Goal: Task Accomplishment & Management: Manage account settings

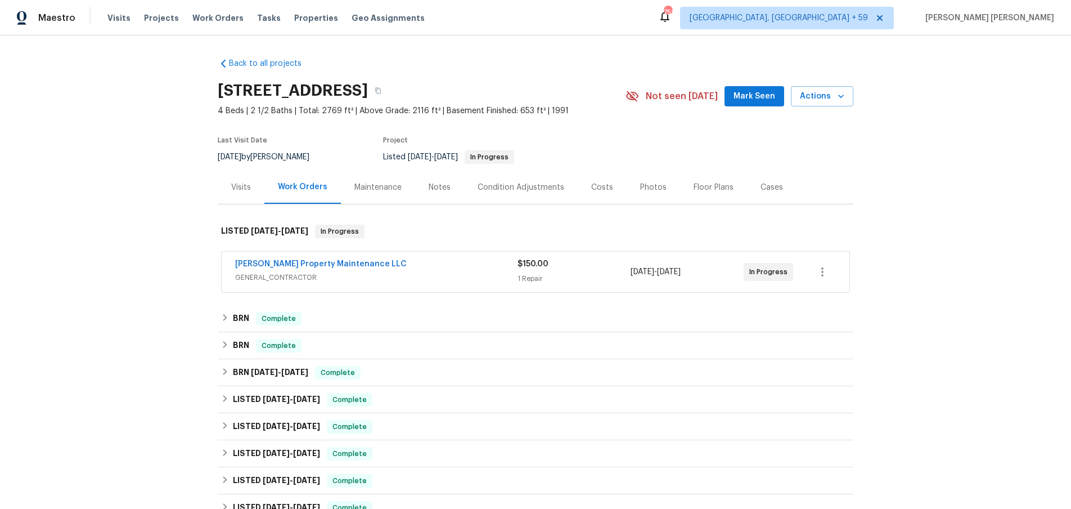
click at [414, 262] on div "Glen Property Maintenance LLC" at bounding box center [376, 265] width 282 height 14
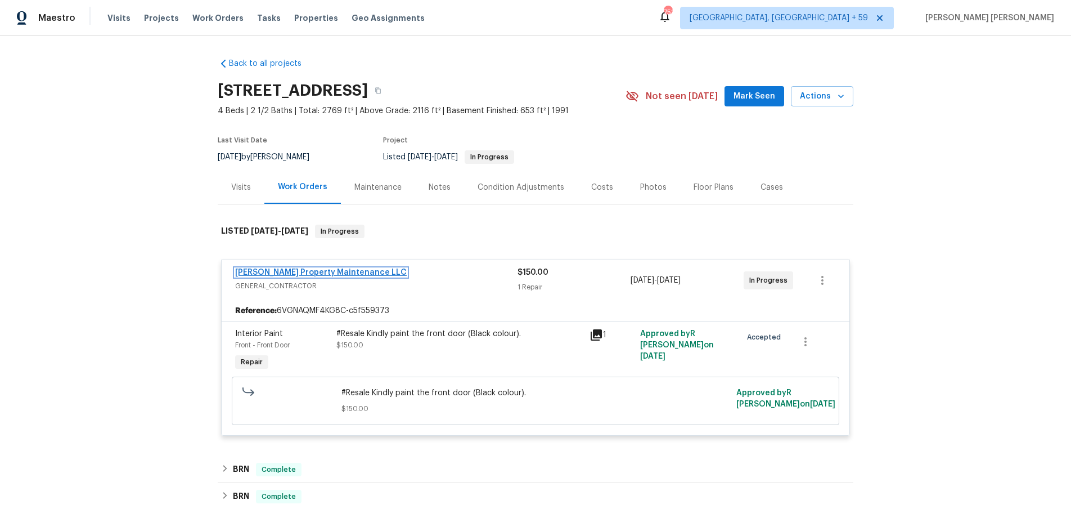
click at [322, 269] on link "Glen Property Maintenance LLC" at bounding box center [321, 272] width 172 height 8
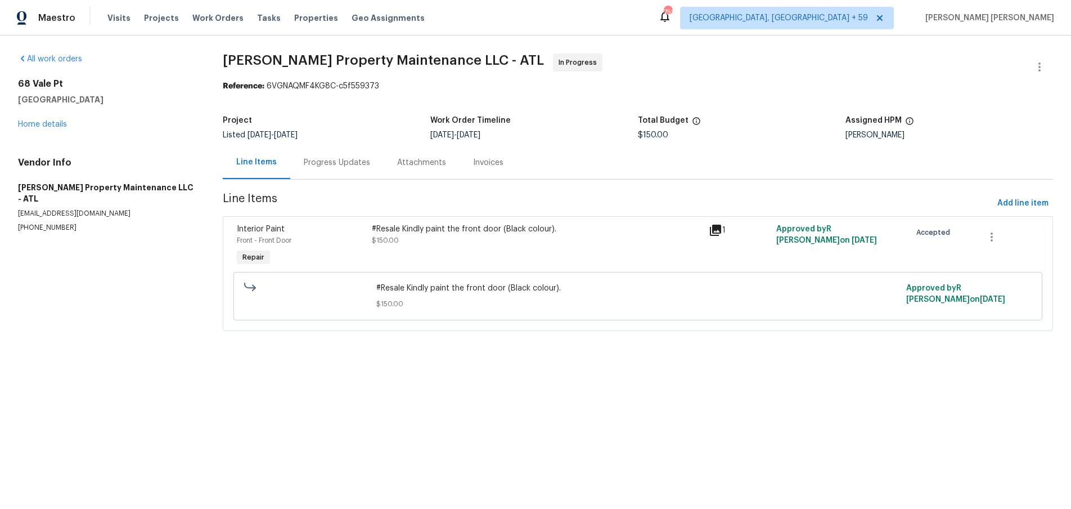
click at [436, 244] on div "#Resale Kindly paint the front door (Black colour). $150.00" at bounding box center [537, 234] width 330 height 23
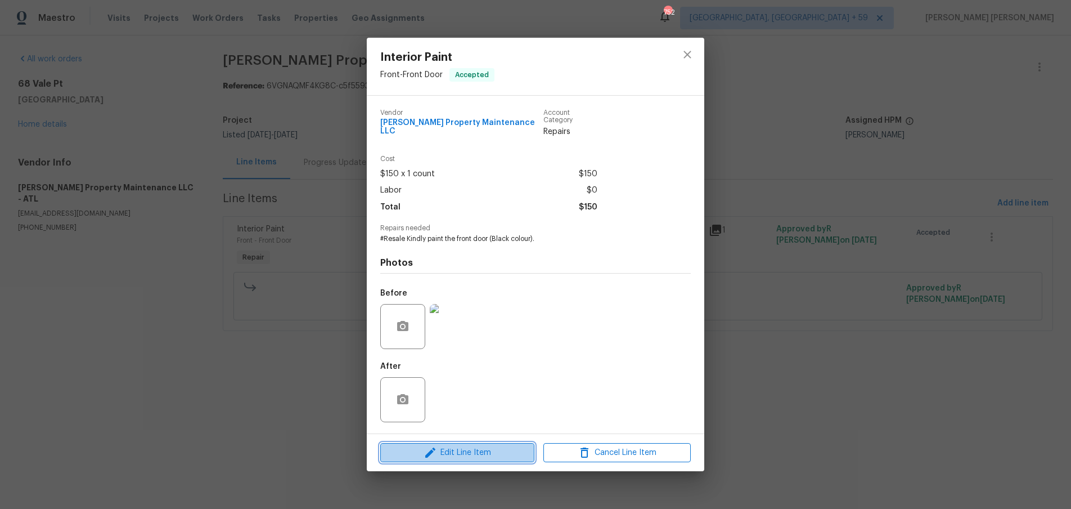
click at [495, 452] on span "Edit Line Item" at bounding box center [457, 453] width 147 height 14
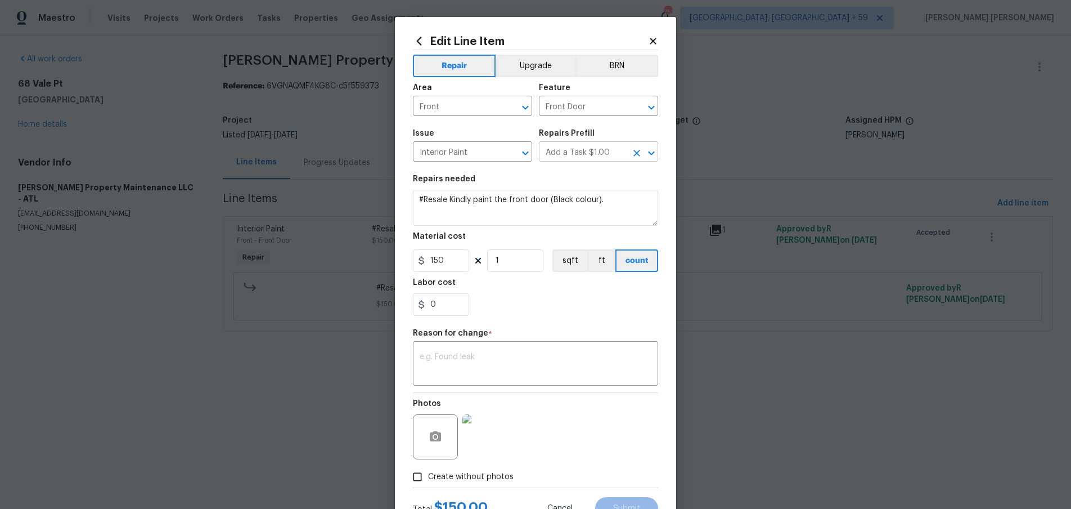
click at [658, 150] on button "Open" at bounding box center [652, 153] width 16 height 16
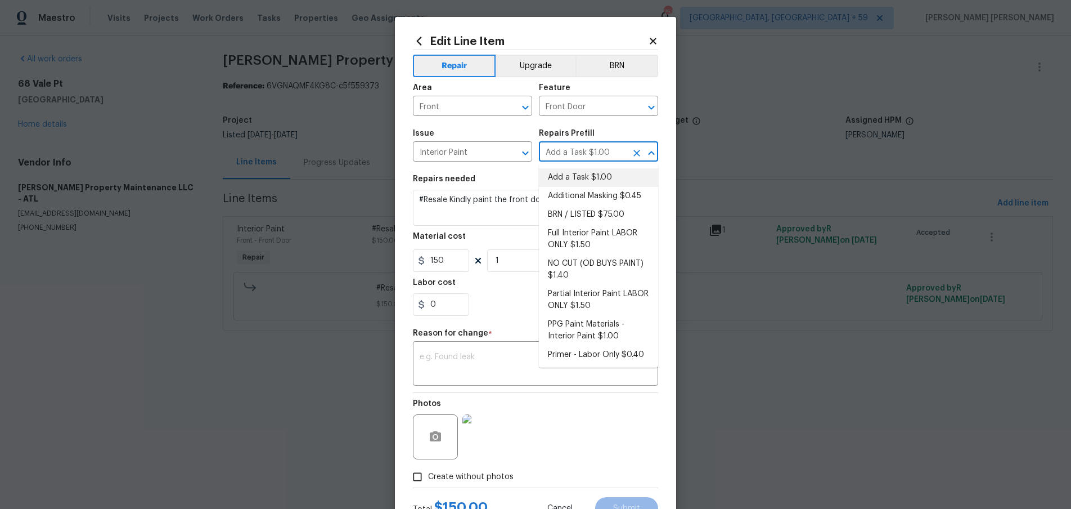
click at [601, 39] on h2 "Edit Line Item" at bounding box center [530, 41] width 235 height 12
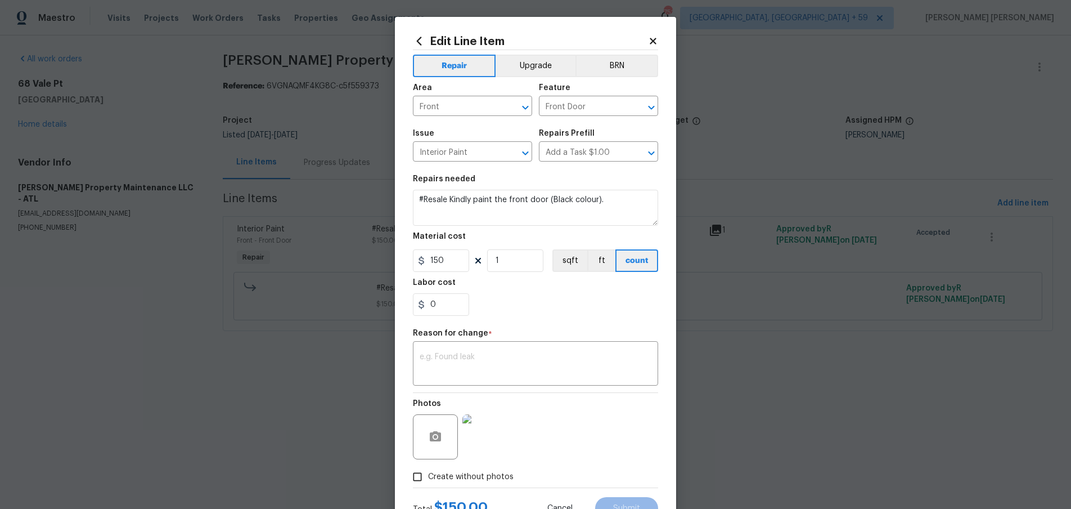
click at [652, 38] on icon at bounding box center [653, 41] width 10 height 10
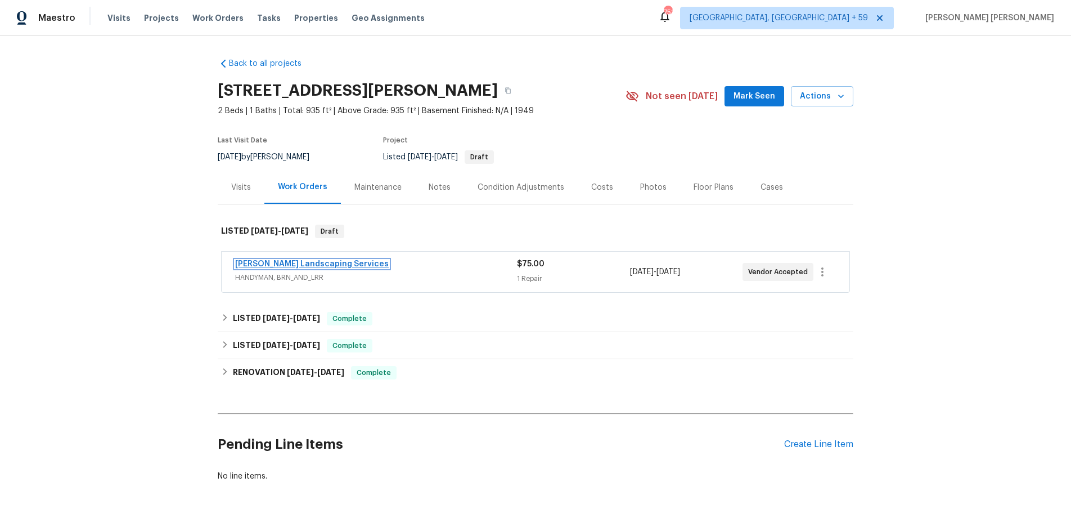
click at [318, 262] on link "Rodriguez Landscaping Services" at bounding box center [312, 264] width 154 height 8
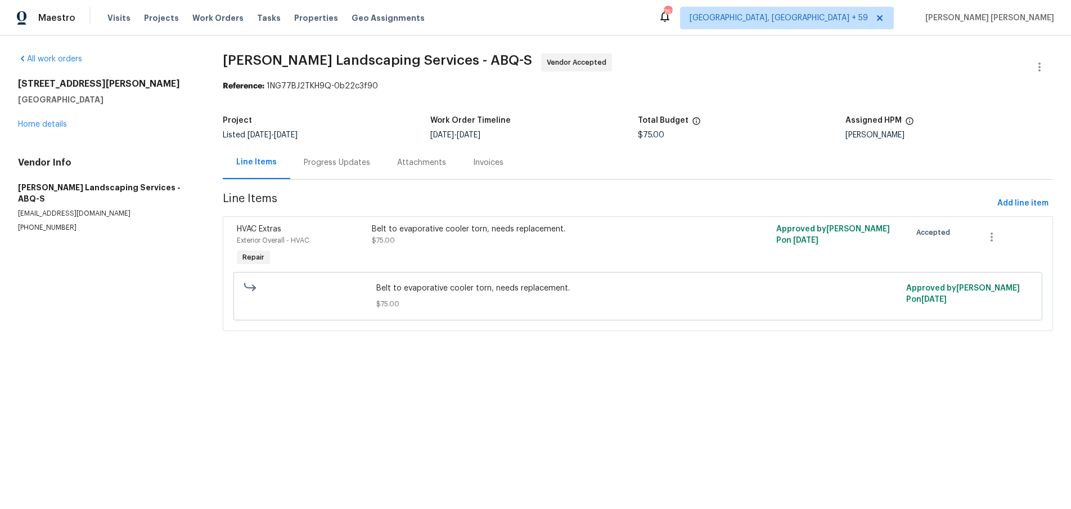
click at [488, 250] on div "Belt to evaporative cooler torn, needs replacement. $75.00" at bounding box center [537, 246] width 337 height 52
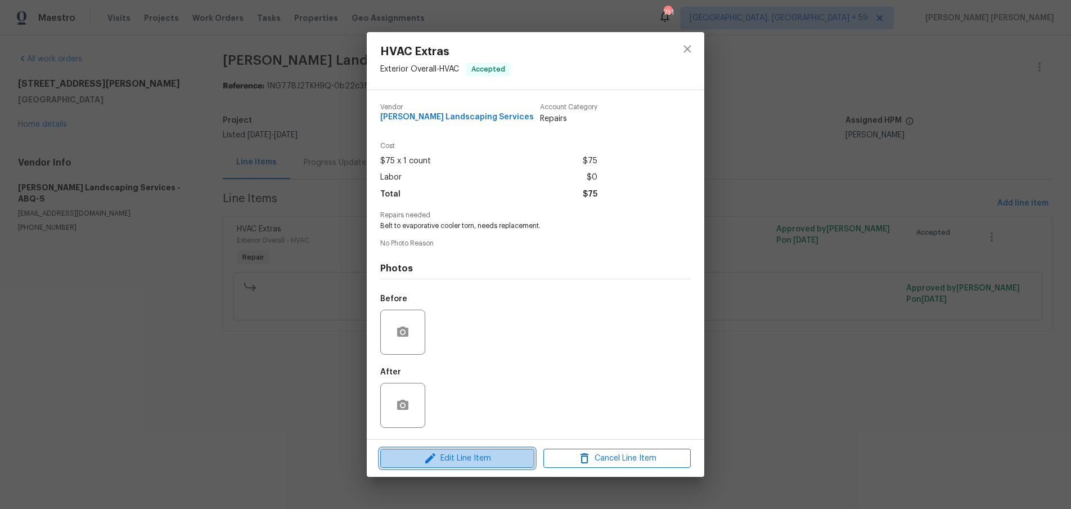
click at [491, 457] on span "Edit Line Item" at bounding box center [457, 458] width 147 height 14
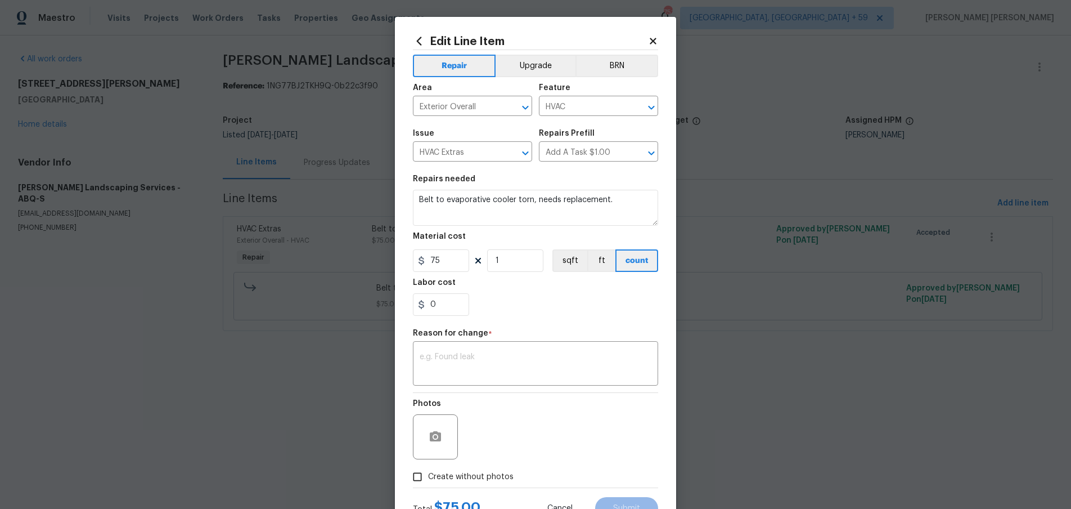
click at [657, 38] on icon at bounding box center [653, 41] width 10 height 10
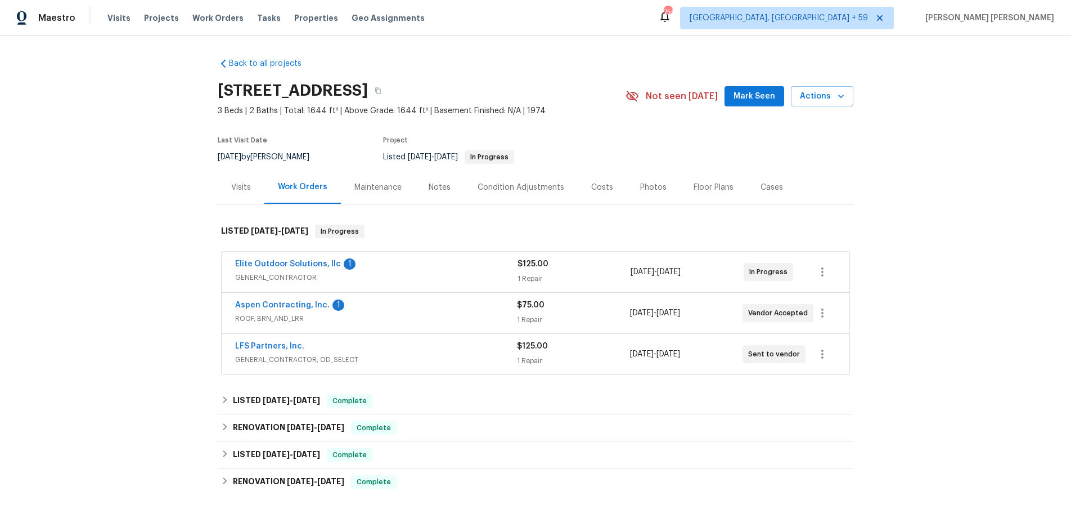
click at [473, 271] on div "Elite Outdoor Solutions, llc 1" at bounding box center [376, 265] width 282 height 14
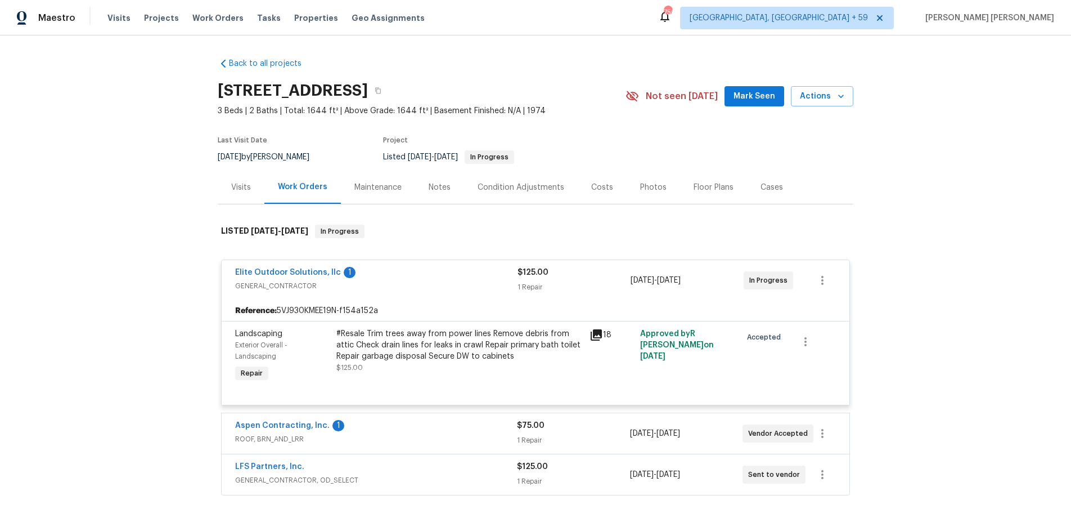
click at [591, 334] on icon at bounding box center [596, 334] width 11 height 11
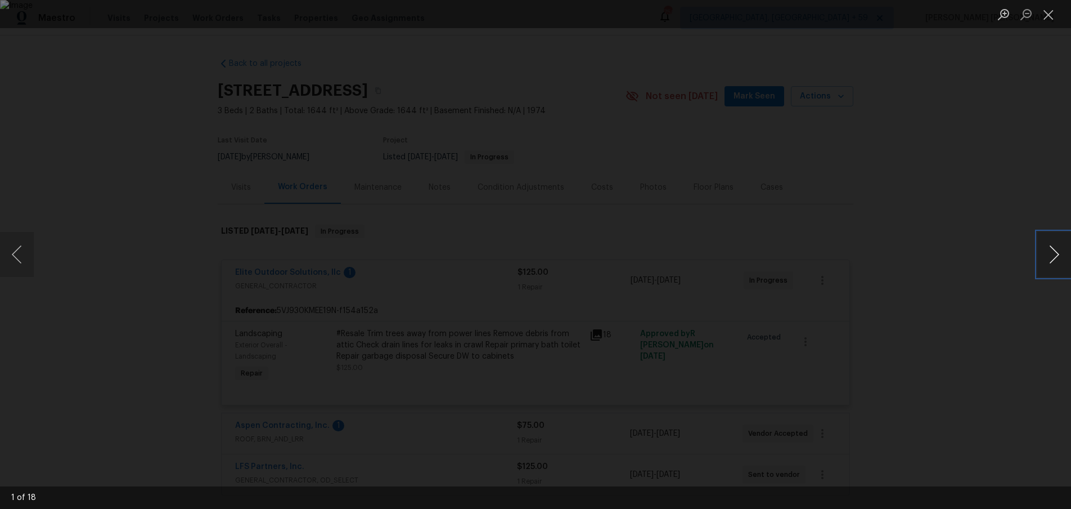
click at [1067, 261] on button "Next image" at bounding box center [1054, 254] width 34 height 45
click at [1058, 261] on button "Next image" at bounding box center [1054, 254] width 34 height 45
click at [968, 304] on div "Lightbox" at bounding box center [535, 254] width 1071 height 509
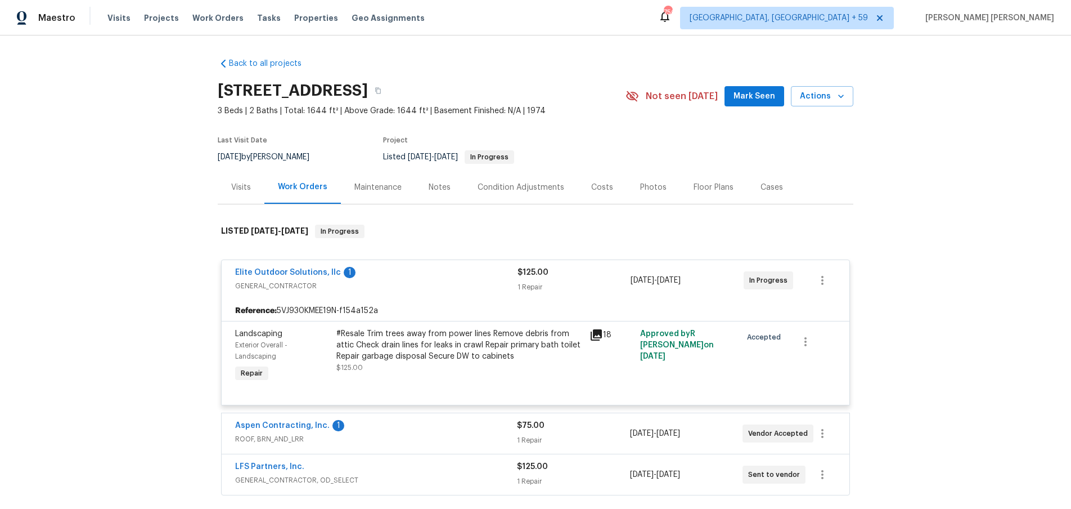
click at [968, 304] on div "Lightbox" at bounding box center [535, 254] width 1071 height 509
click at [307, 272] on link "Elite Outdoor Solutions, llc" at bounding box center [288, 272] width 106 height 8
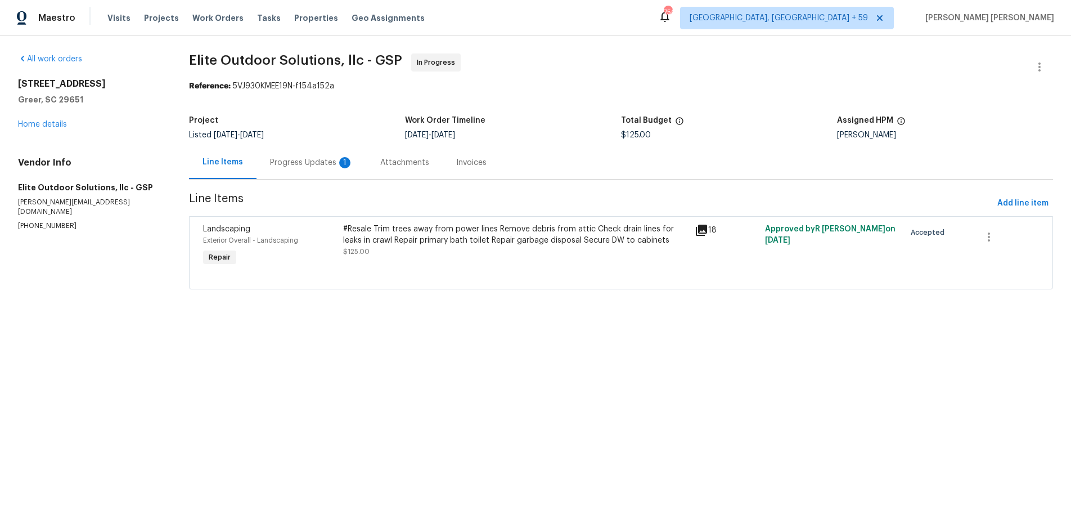
click at [445, 230] on div "#Resale Trim trees away from power lines Remove debris from attic Check drain l…" at bounding box center [515, 234] width 344 height 23
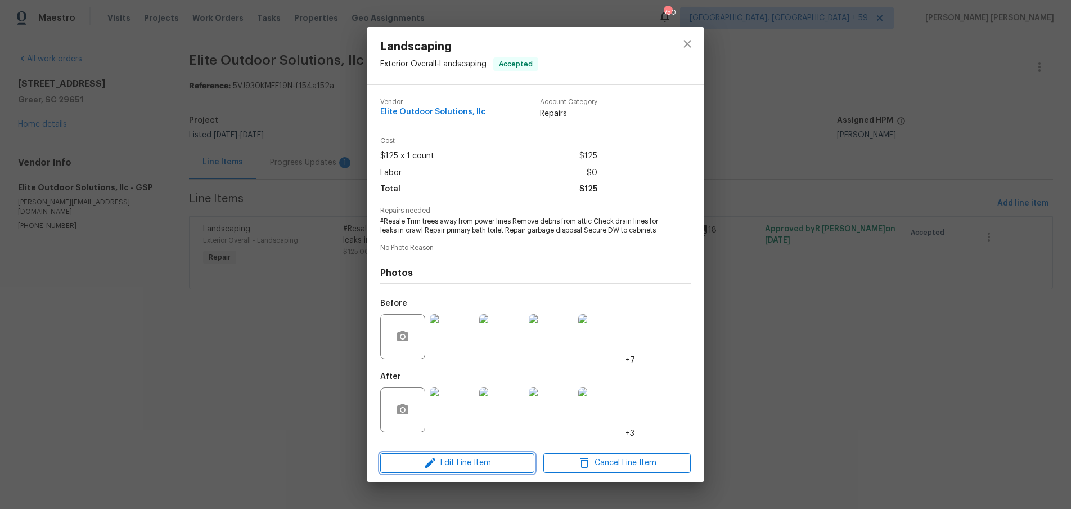
click at [478, 468] on span "Edit Line Item" at bounding box center [457, 463] width 147 height 14
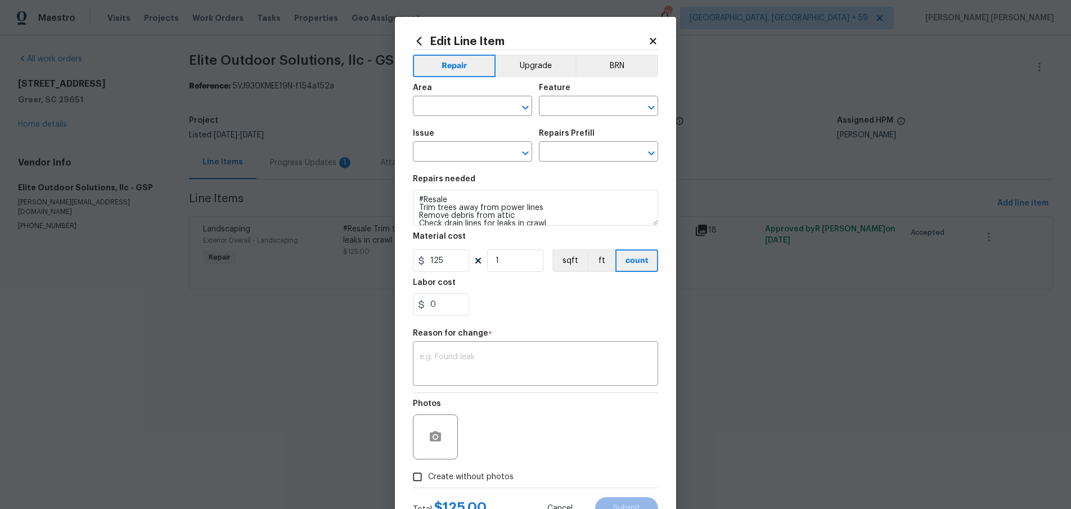
type input "Exterior Overall"
type input "Landscaping"
type input "Add a Task $1.00"
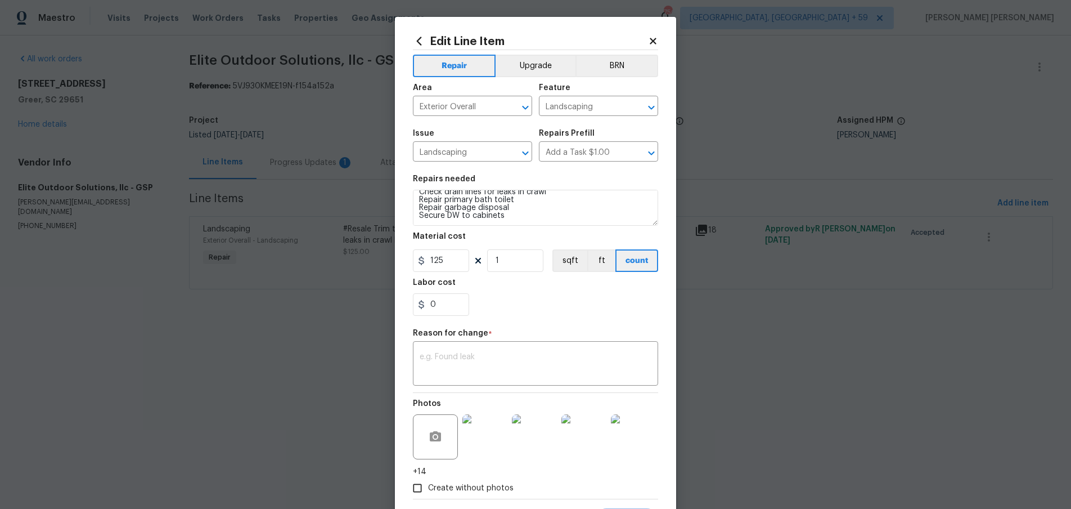
scroll to position [57, 0]
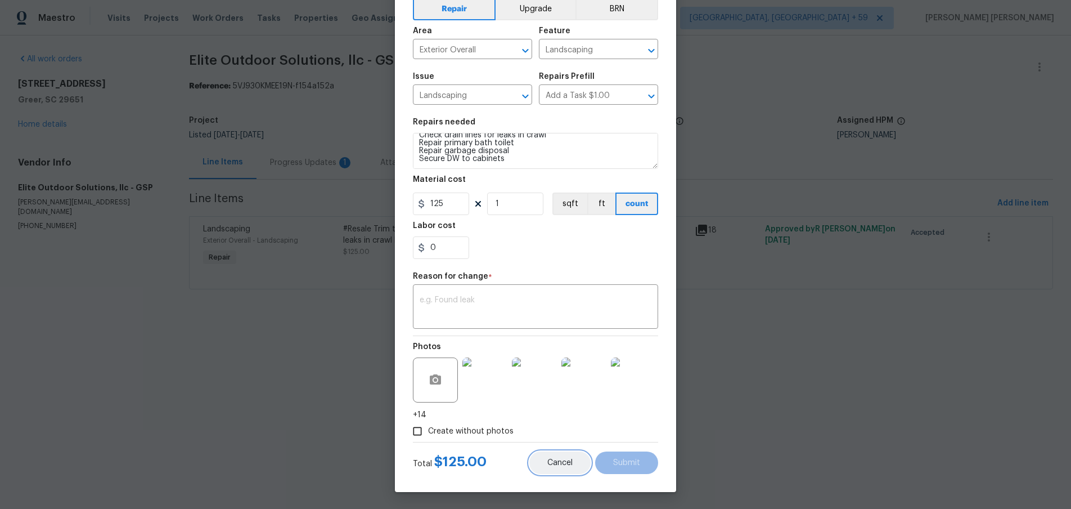
click at [555, 466] on button "Cancel" at bounding box center [559, 462] width 61 height 23
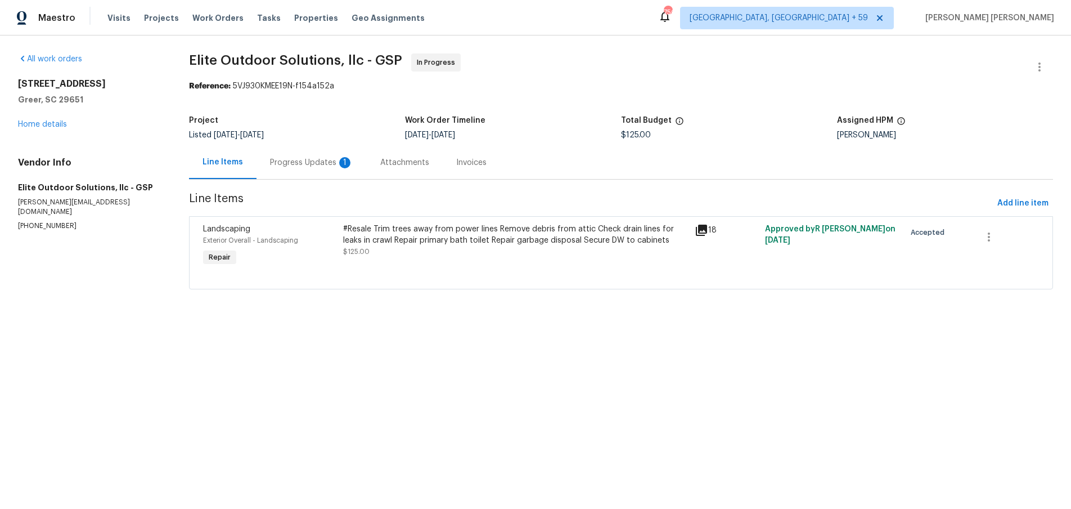
scroll to position [0, 0]
click at [46, 127] on link "Home details" at bounding box center [42, 124] width 49 height 8
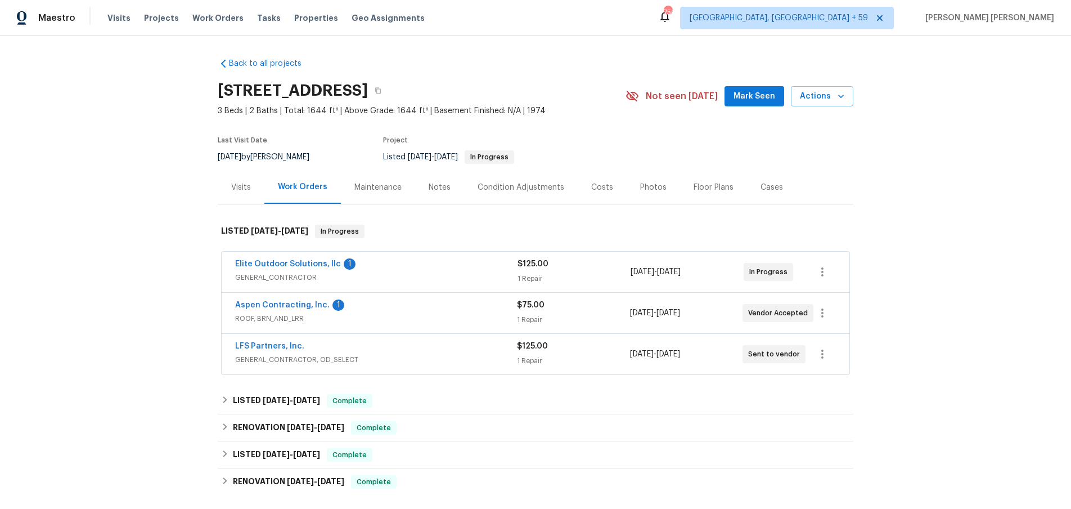
click at [459, 313] on span "ROOF, BRN_AND_LRR" at bounding box center [376, 318] width 282 height 11
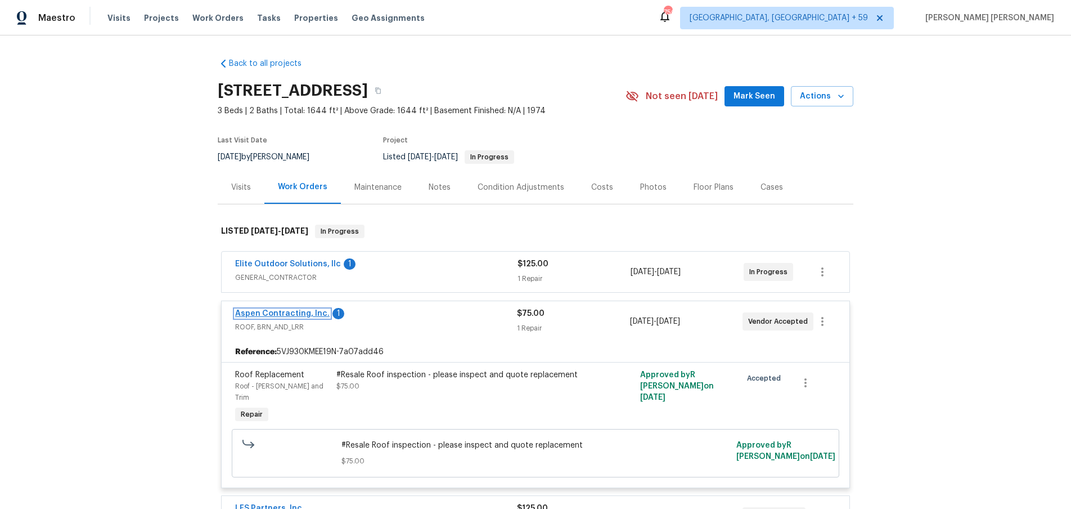
click at [296, 315] on link "Aspen Contracting, Inc." at bounding box center [282, 313] width 95 height 8
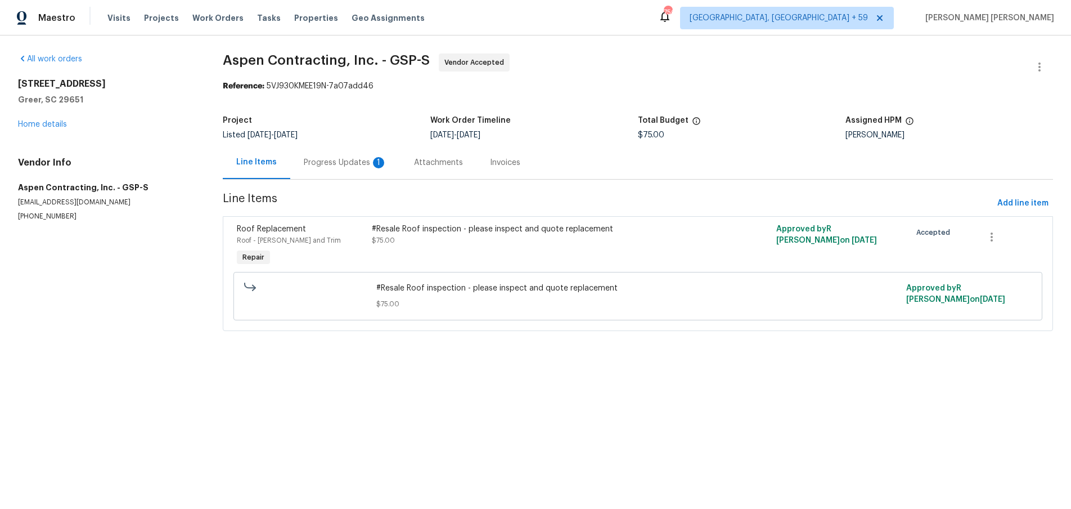
click at [464, 224] on div "#Resale Roof inspection - please inspect and quote replacement" at bounding box center [537, 228] width 330 height 11
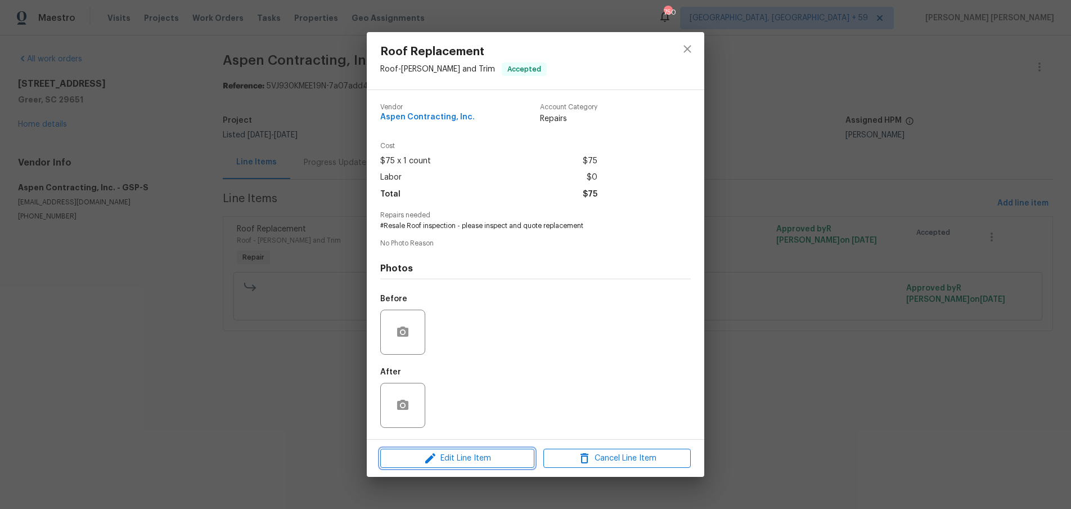
click at [501, 451] on span "Edit Line Item" at bounding box center [457, 458] width 147 height 14
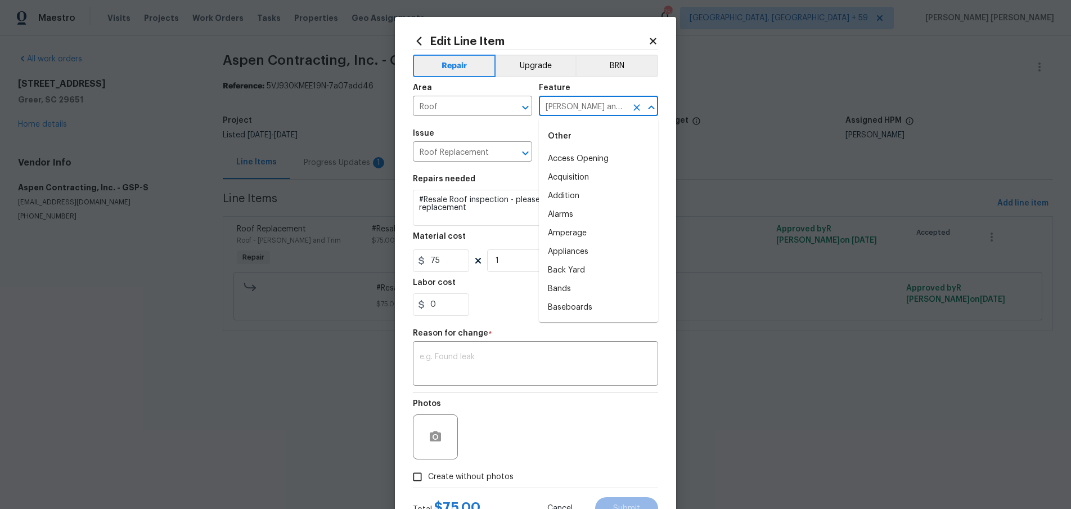
click at [594, 101] on input "Eaves and Trim" at bounding box center [583, 106] width 88 height 17
click at [585, 217] on li "Roof" at bounding box center [598, 214] width 119 height 19
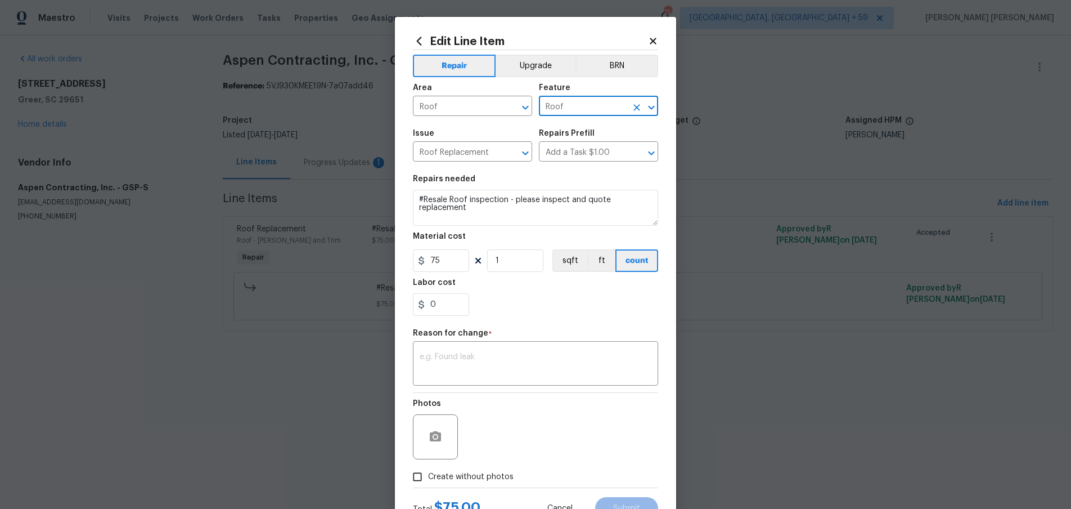
type input "Roof"
click at [655, 38] on icon at bounding box center [653, 41] width 6 height 6
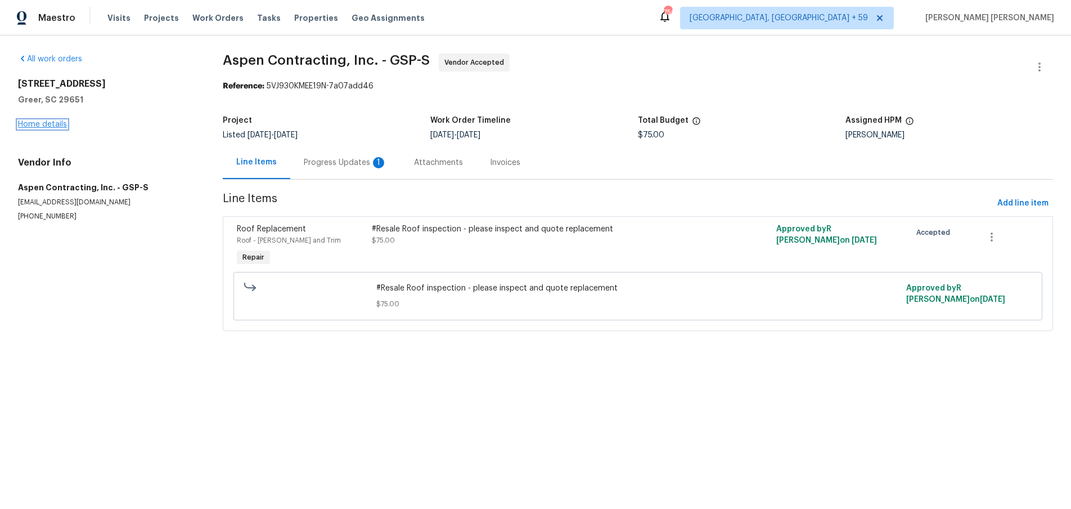
click at [53, 127] on link "Home details" at bounding box center [42, 124] width 49 height 8
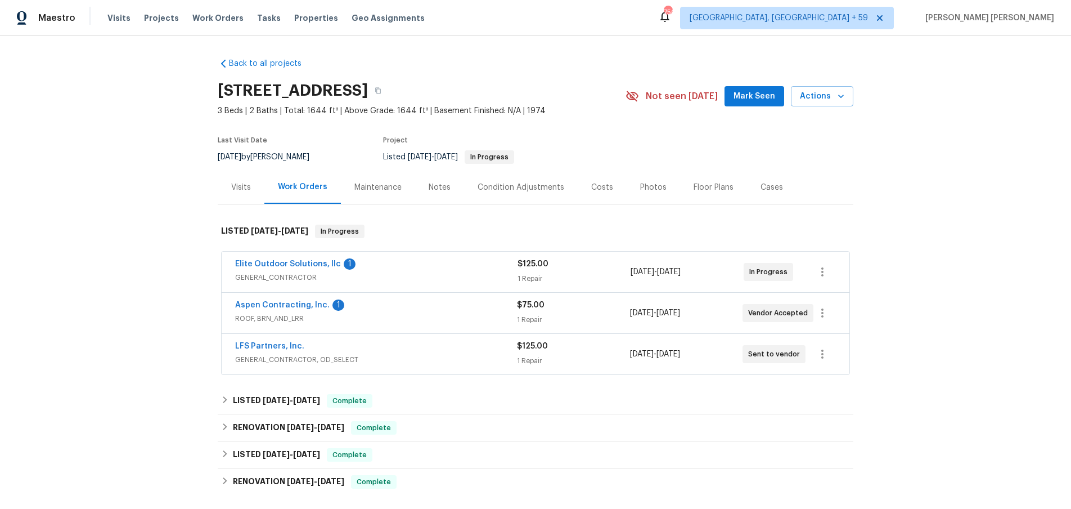
click at [405, 349] on div "LFS Partners, Inc." at bounding box center [376, 347] width 282 height 14
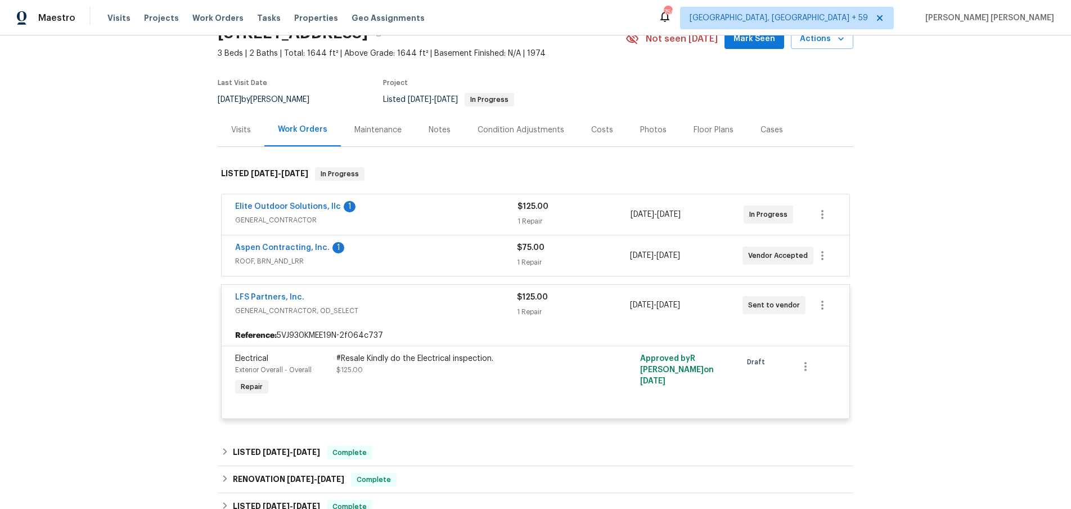
scroll to position [67, 0]
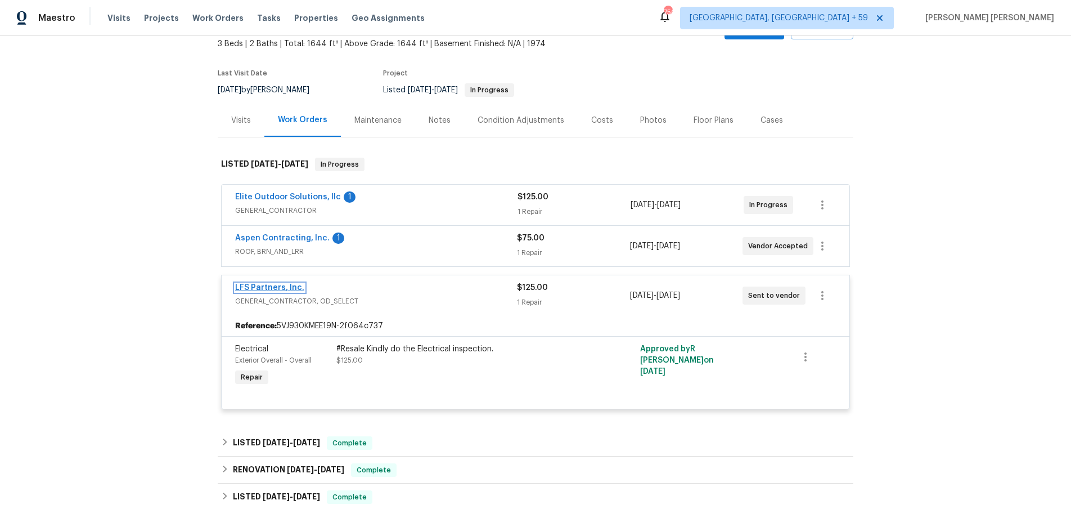
click at [270, 288] on link "LFS Partners, Inc." at bounding box center [269, 288] width 69 height 8
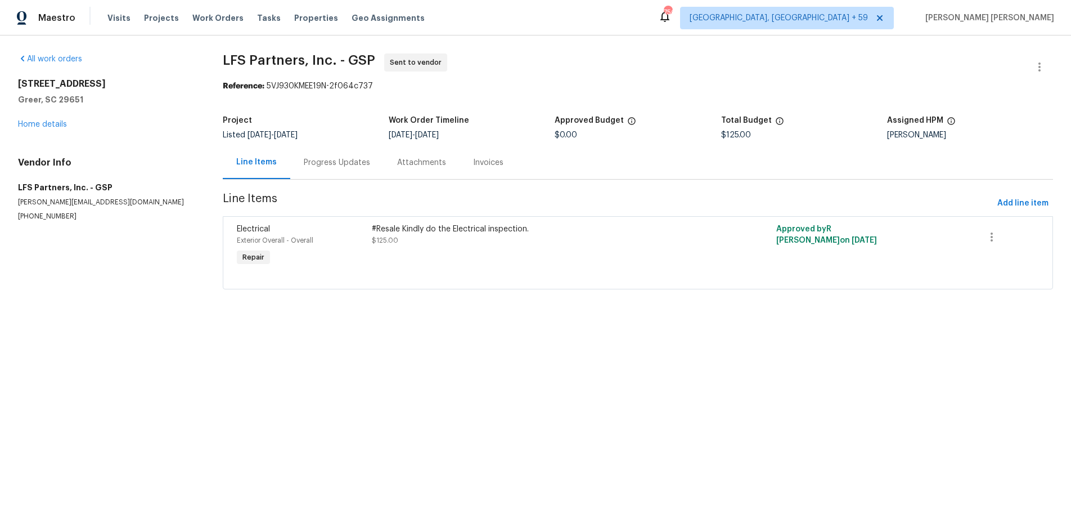
click at [339, 163] on div "Progress Updates" at bounding box center [337, 162] width 66 height 11
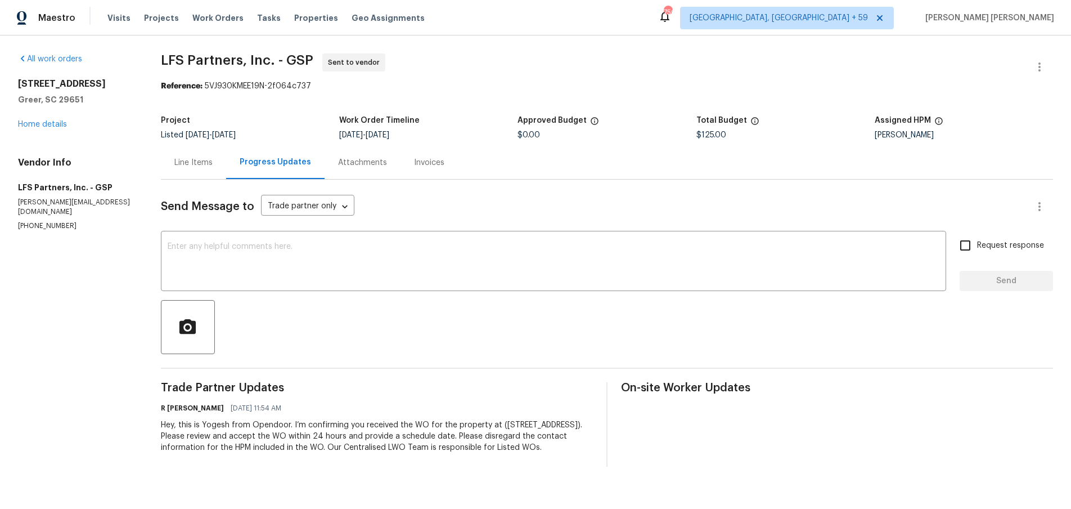
drag, startPoint x: 198, startPoint y: 167, endPoint x: 210, endPoint y: 183, distance: 20.0
click at [198, 168] on div "Line Items" at bounding box center [193, 162] width 38 height 11
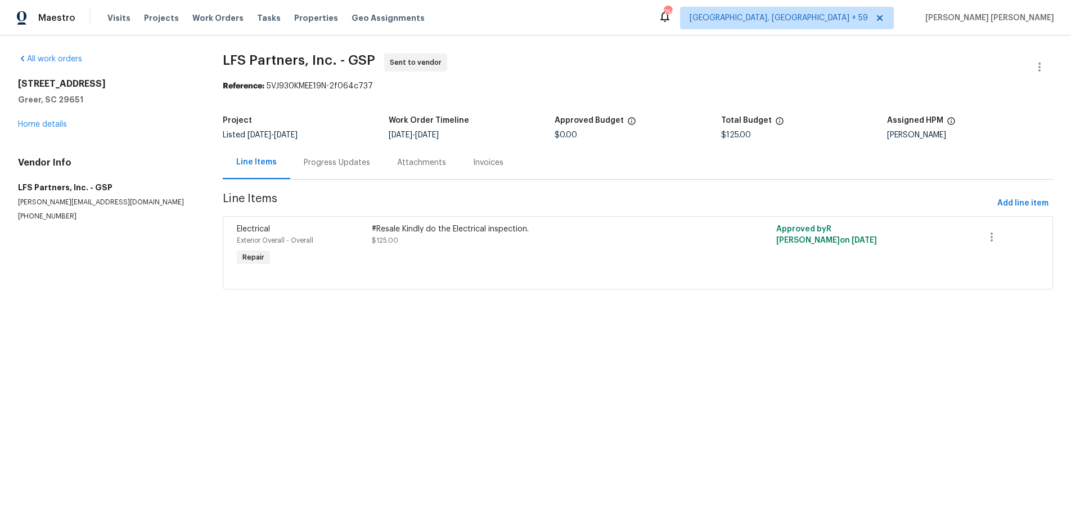
click at [519, 250] on div "#Resale Kindly do the Electrical inspection. $125.00" at bounding box center [537, 246] width 337 height 52
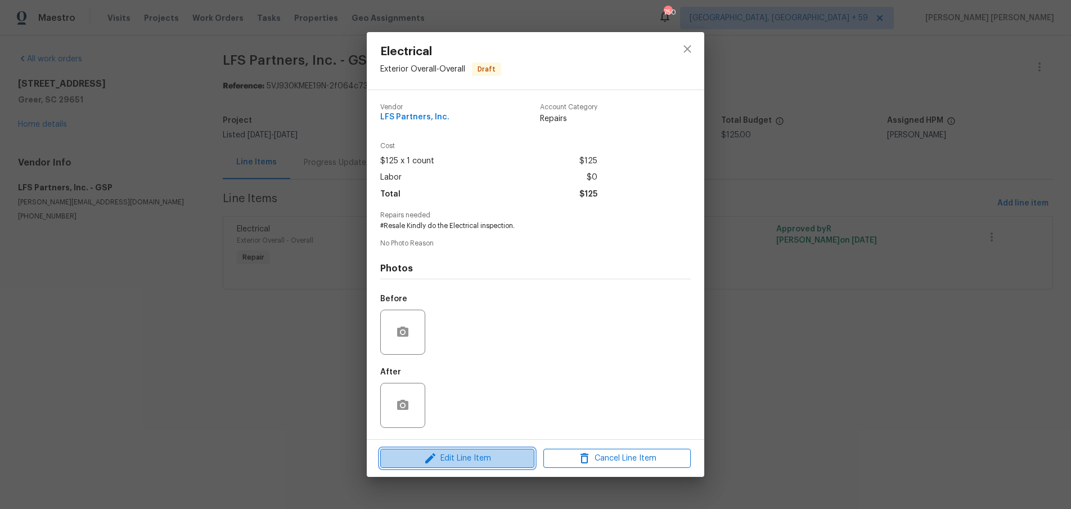
click at [468, 453] on span "Edit Line Item" at bounding box center [457, 458] width 147 height 14
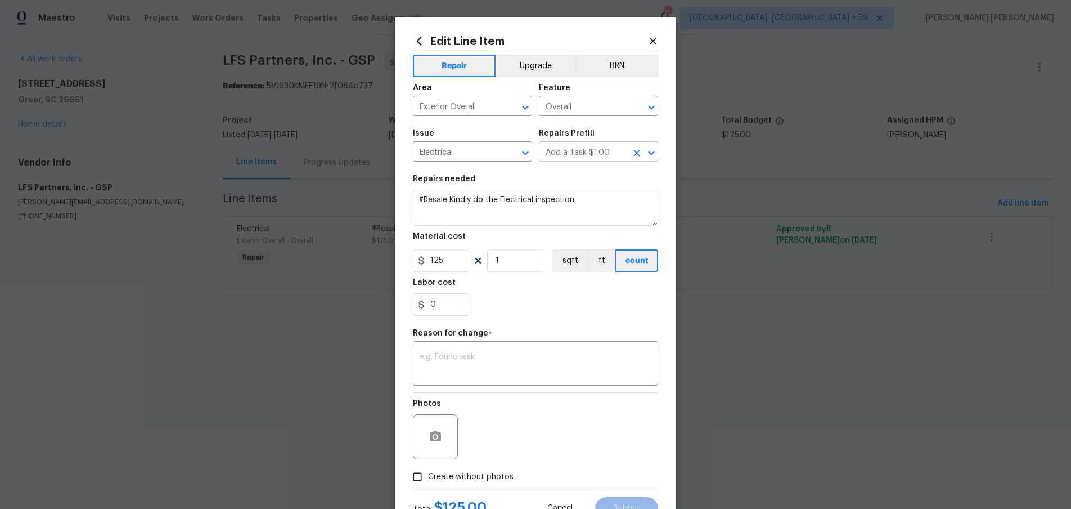
click at [614, 151] on input "Add a Task $1.00" at bounding box center [583, 152] width 88 height 17
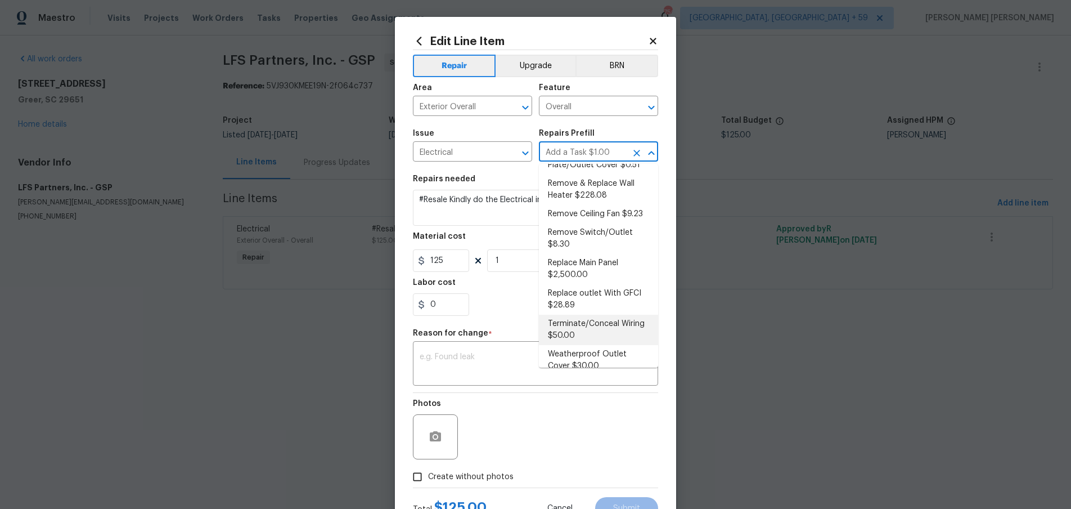
scroll to position [406, 0]
click at [766, 321] on html "Maestro Visits Projects Work Orders Tasks Properties Geo Assignments 750 Albuqu…" at bounding box center [535, 160] width 1071 height 321
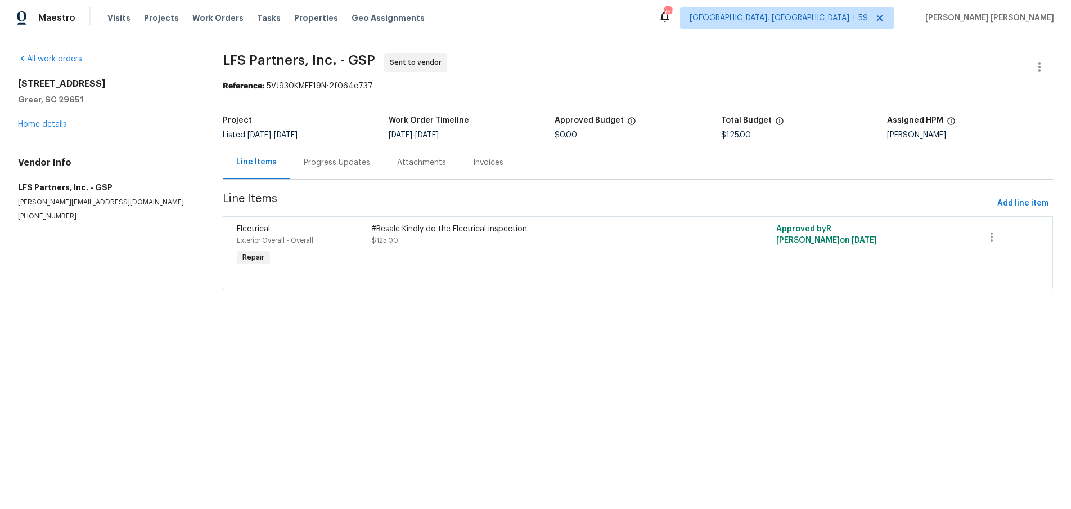
click at [766, 321] on html "Maestro Visits Projects Work Orders Tasks Properties Geo Assignments 750 Albuqu…" at bounding box center [535, 160] width 1071 height 321
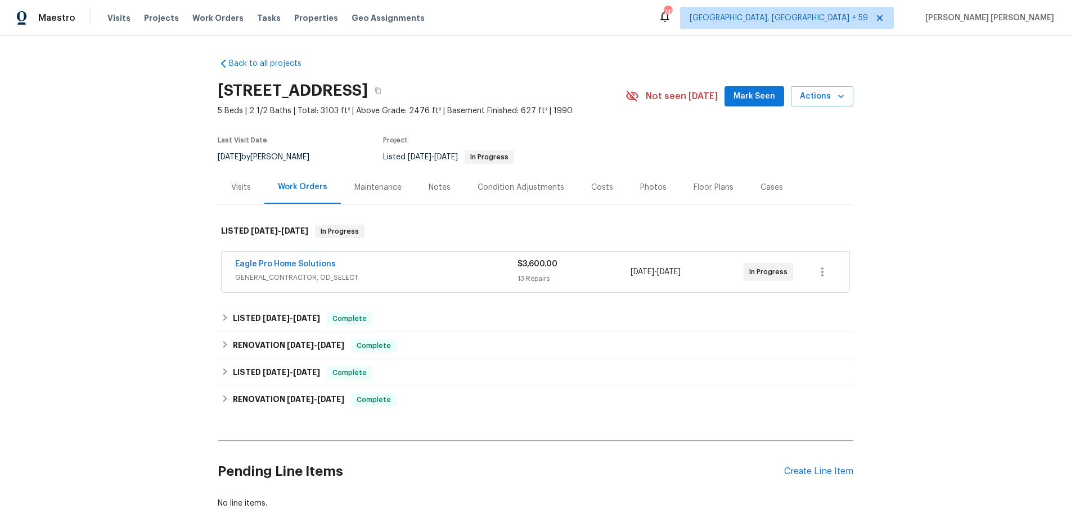
click at [451, 275] on span "GENERAL_CONTRACTOR, OD_SELECT" at bounding box center [376, 277] width 282 height 11
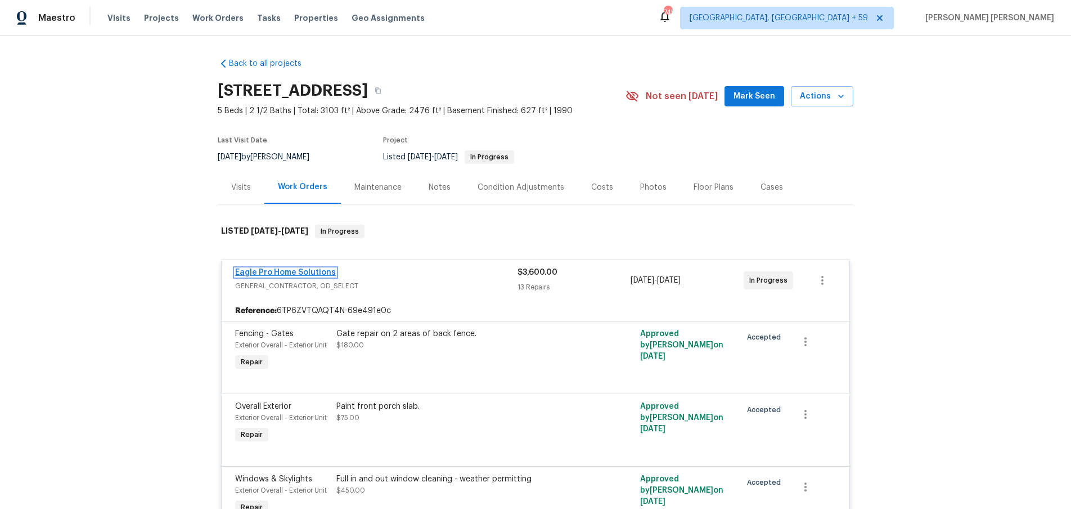
click at [303, 268] on link "Eagle Pro Home Solutions" at bounding box center [285, 272] width 101 height 8
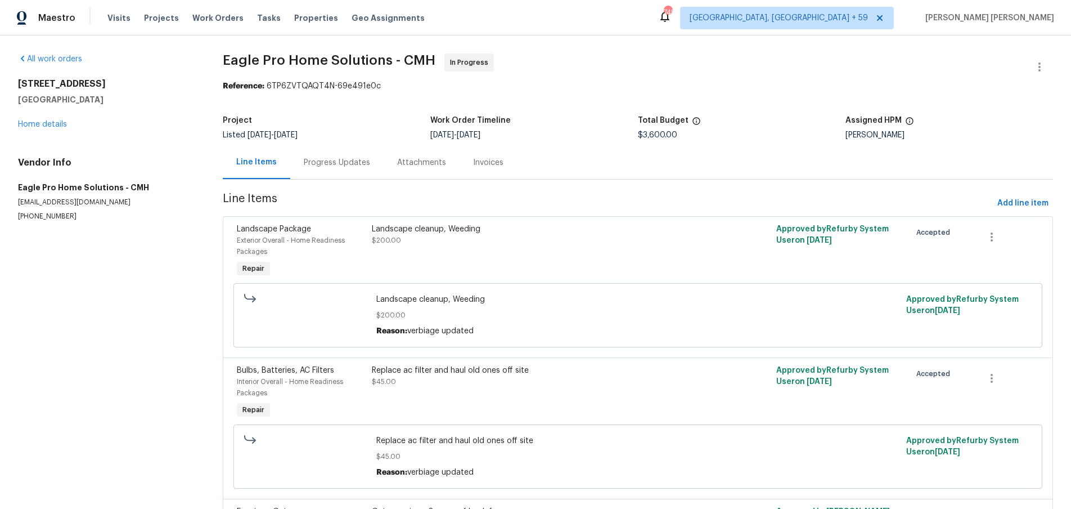
click at [559, 276] on div "Landscape cleanup, Weeding $200.00" at bounding box center [537, 251] width 337 height 63
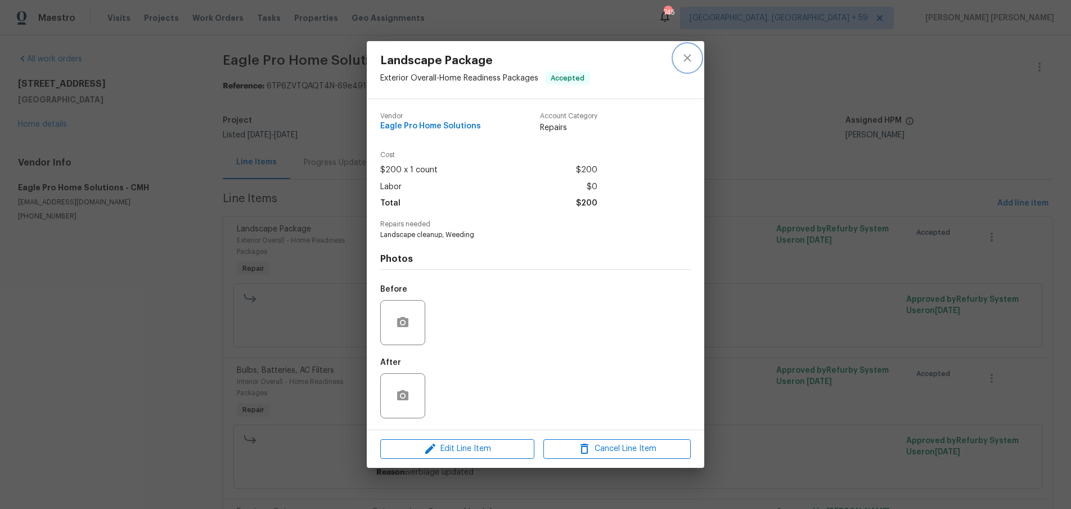
click at [687, 52] on icon "close" at bounding box center [688, 58] width 14 height 14
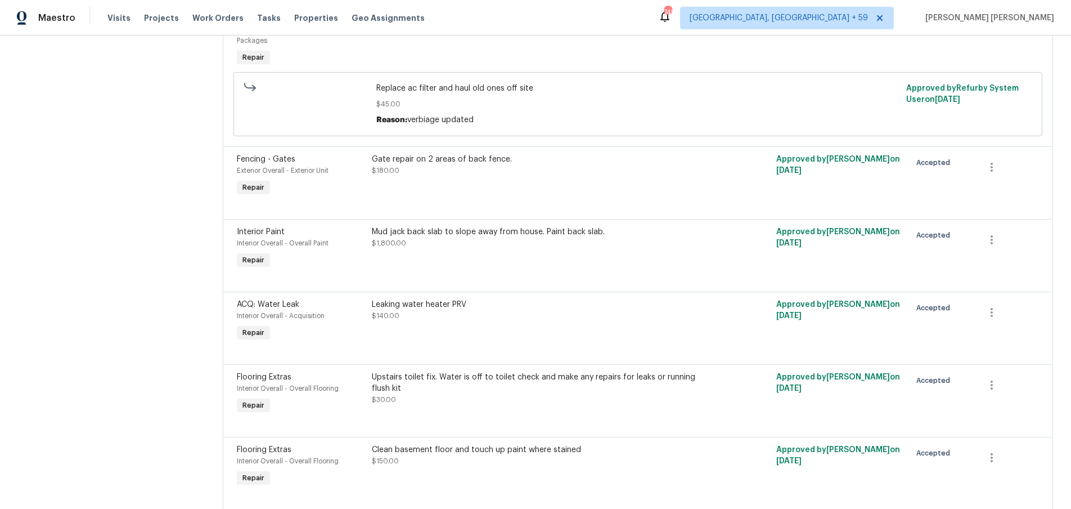
scroll to position [412, 0]
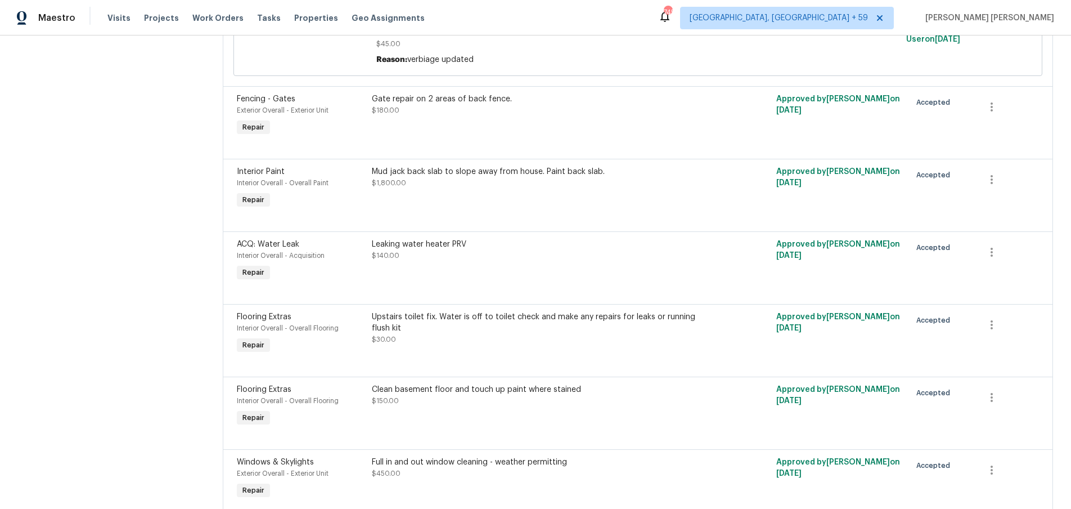
click at [571, 338] on div "Upstairs toilet fix. Water is off to toilet check and make any repairs for leak…" at bounding box center [537, 328] width 330 height 34
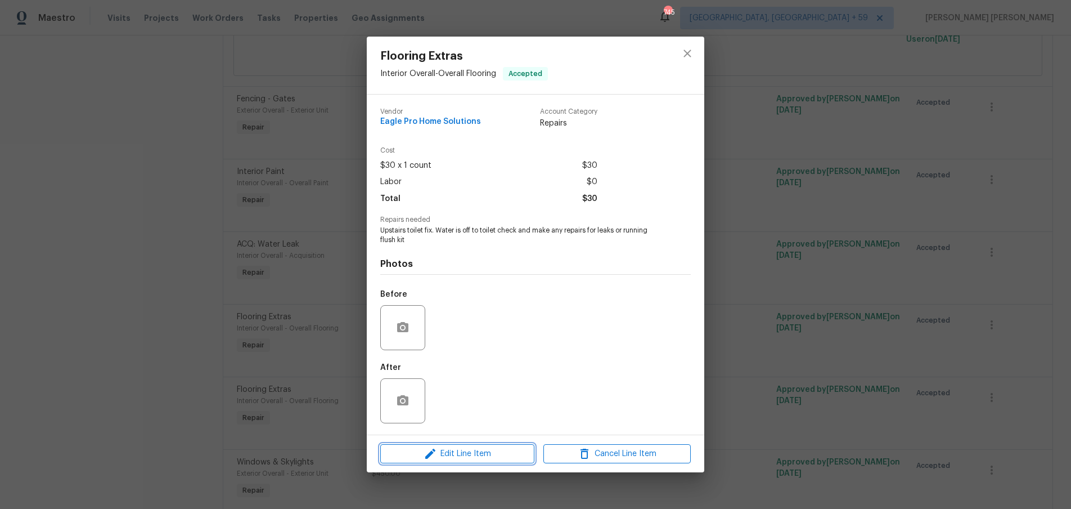
click at [497, 455] on span "Edit Line Item" at bounding box center [457, 454] width 147 height 14
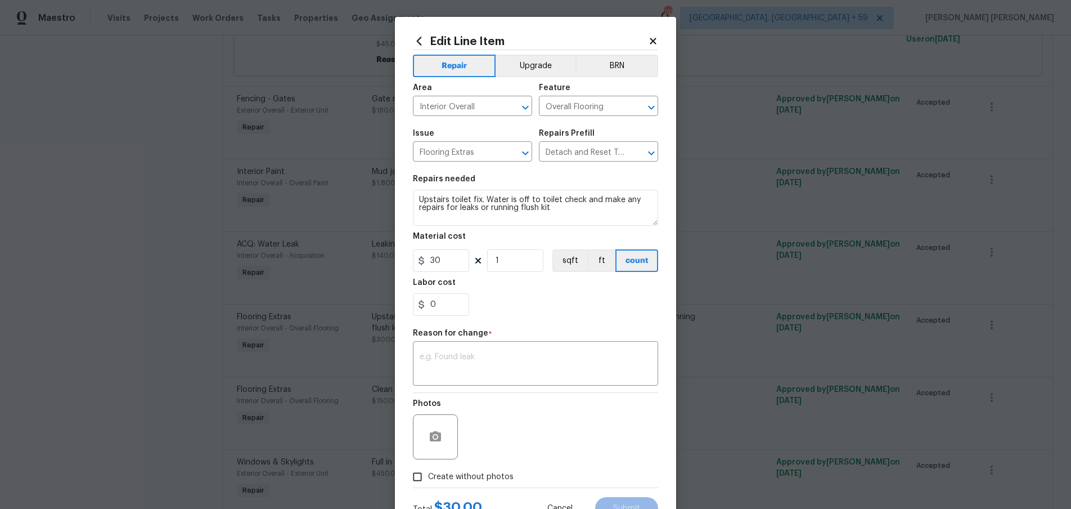
click at [653, 38] on icon at bounding box center [653, 41] width 10 height 10
